Goal: Check status

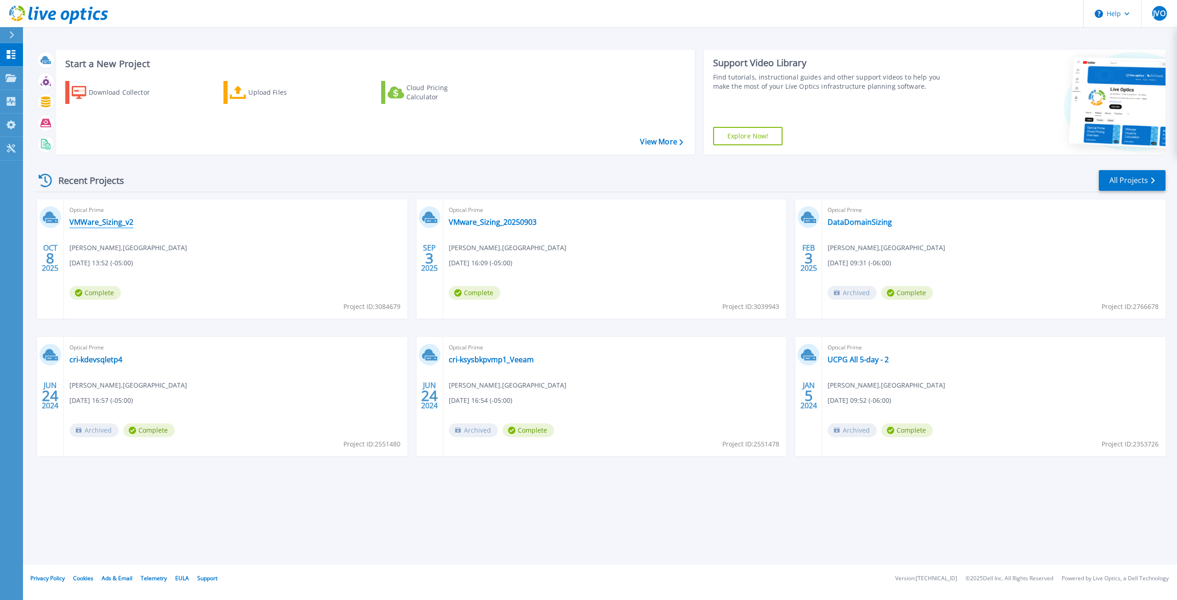
click at [103, 222] on link "VMWare_Sizing_v2" at bounding box center [101, 222] width 64 height 9
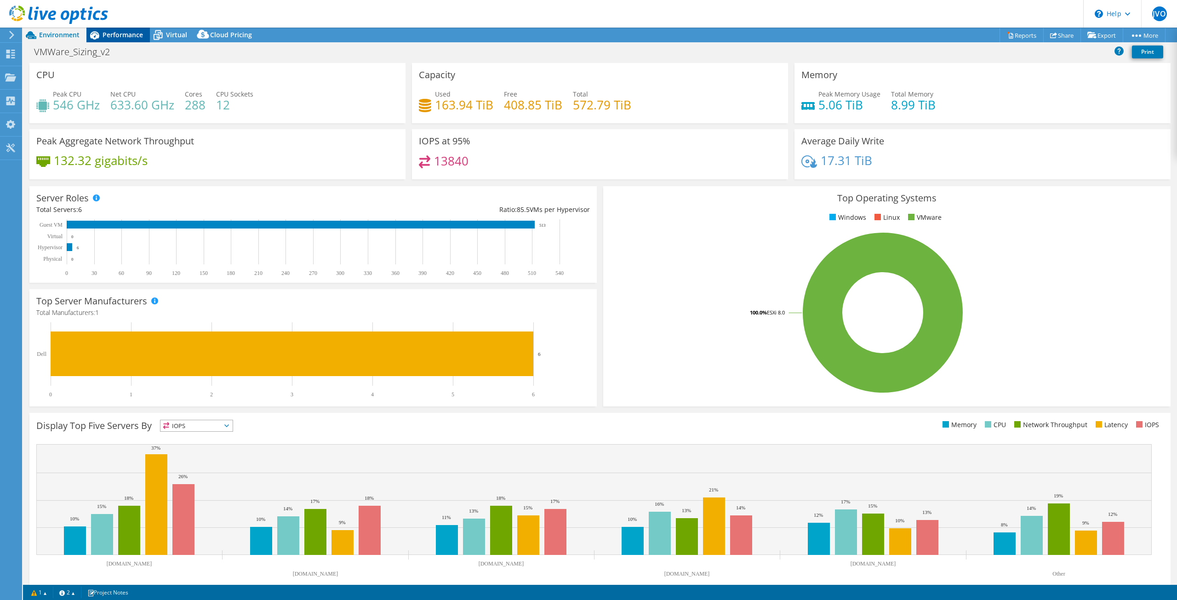
click at [116, 37] on span "Performance" at bounding box center [123, 34] width 40 height 9
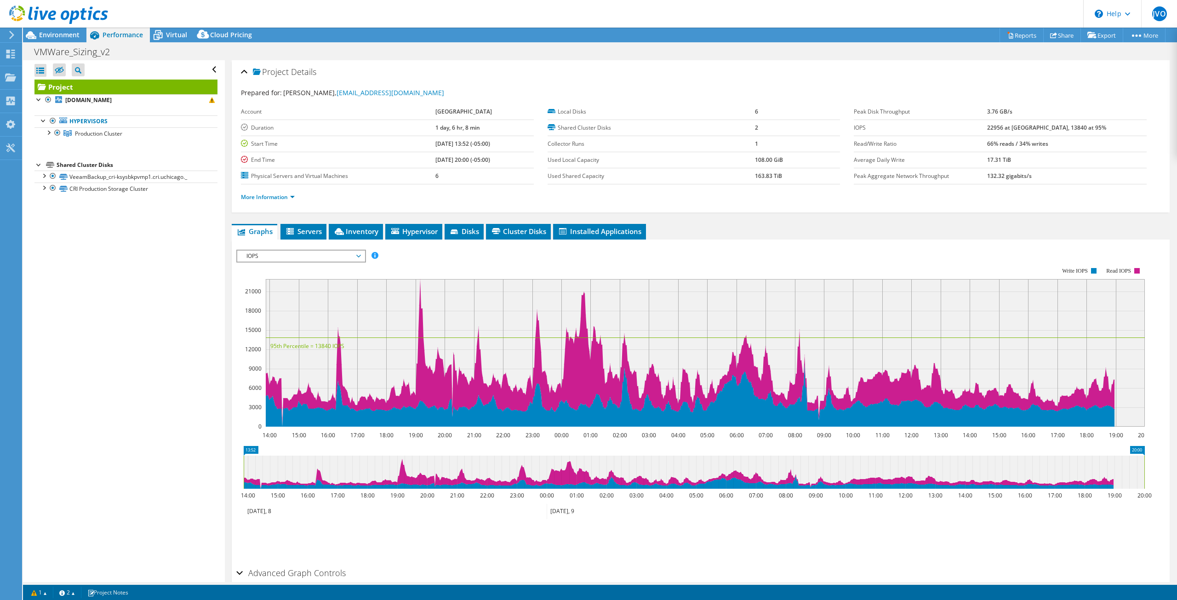
click at [42, 11] on use at bounding box center [58, 15] width 99 height 18
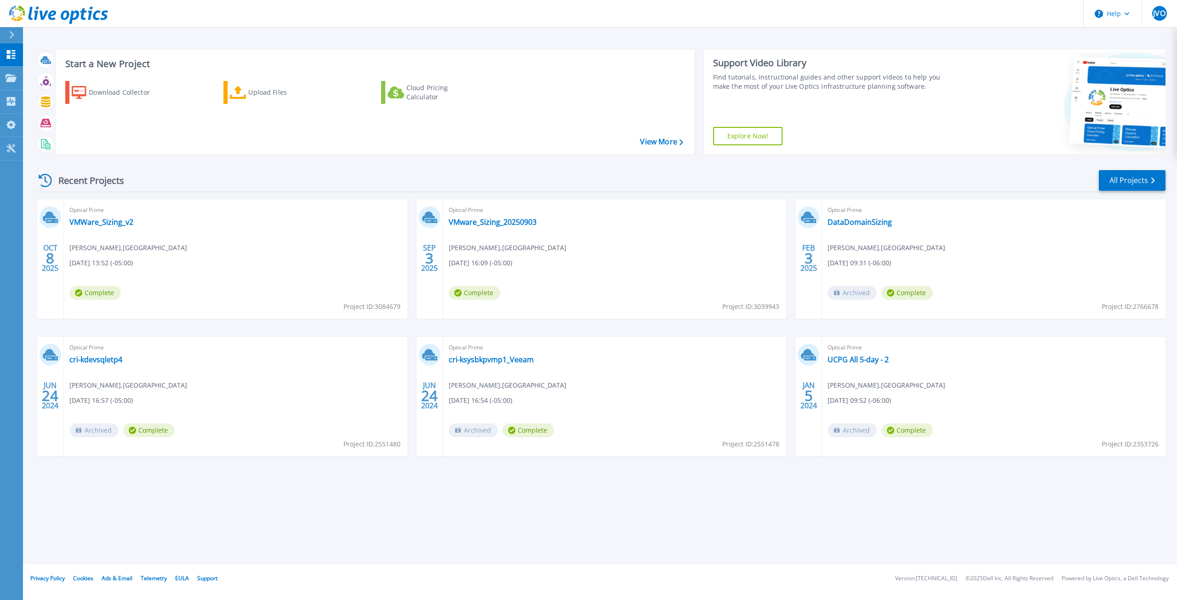
click at [224, 523] on div "Start a New Project Download Collector Upload Files Cloud Pricing Calculator Vi…" at bounding box center [600, 282] width 1154 height 565
